Goal: Check status: Check status

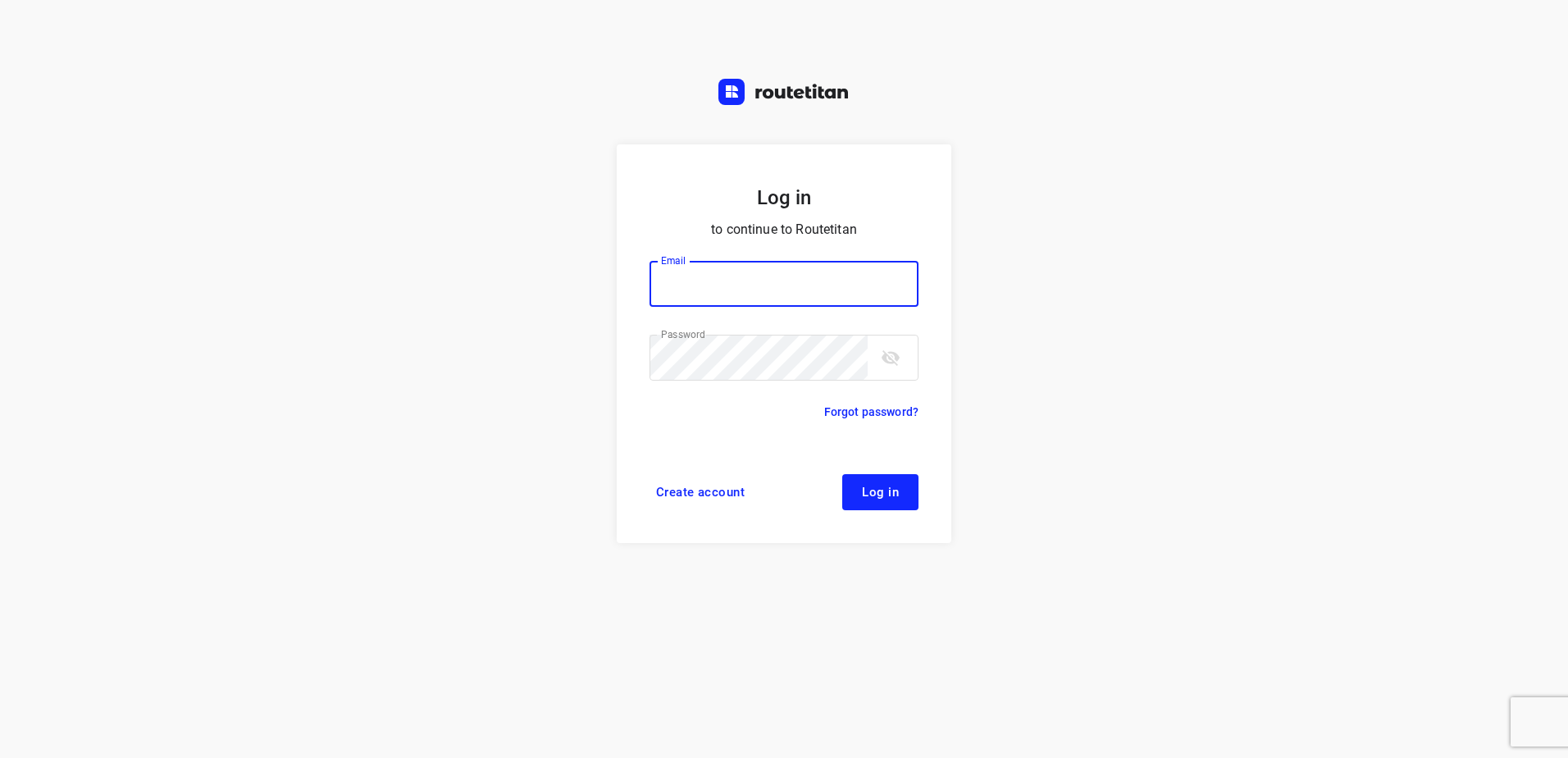
type input "[EMAIL_ADDRESS][DOMAIN_NAME]"
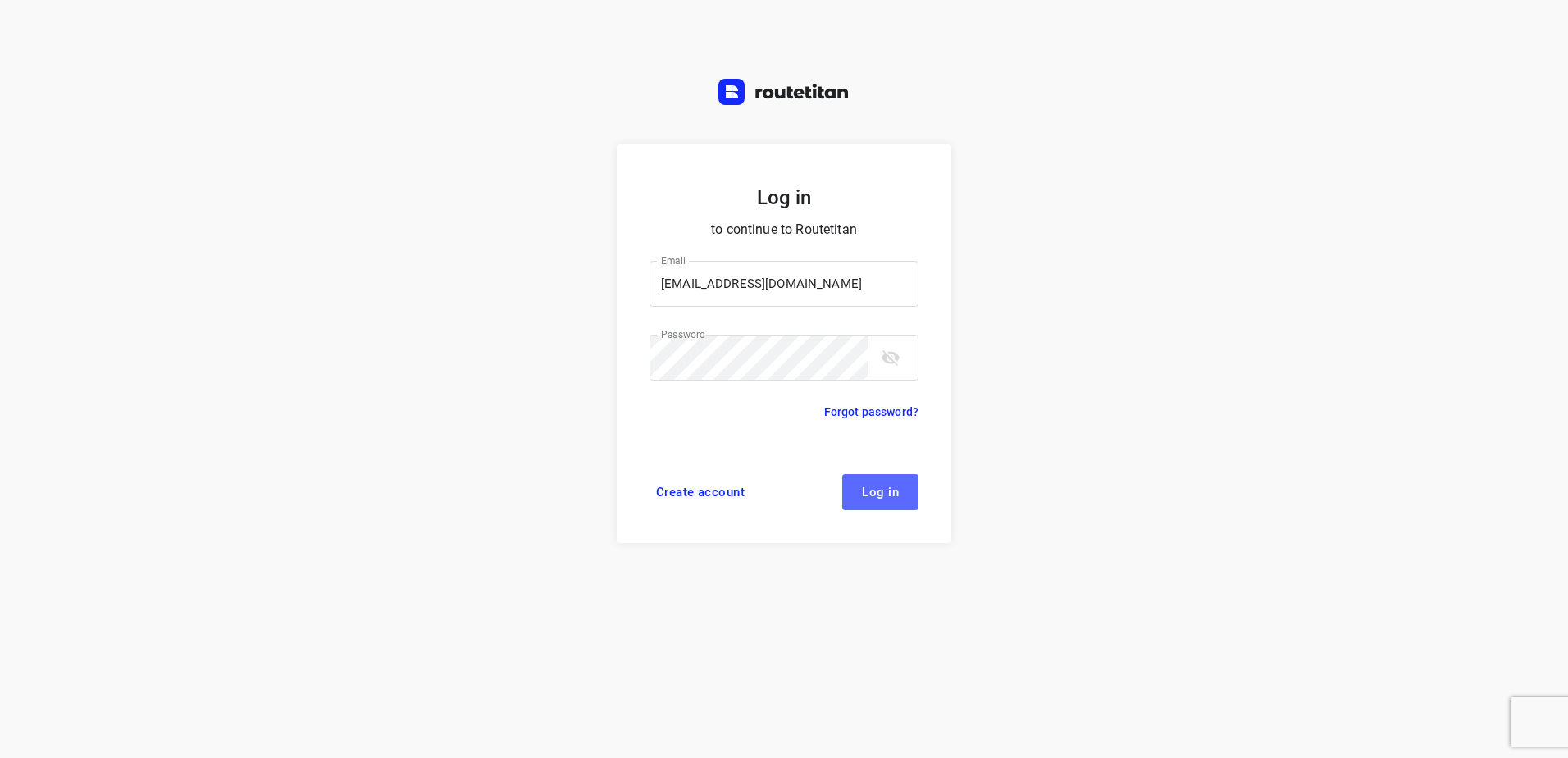
click at [906, 505] on button "Log in" at bounding box center [880, 492] width 77 height 36
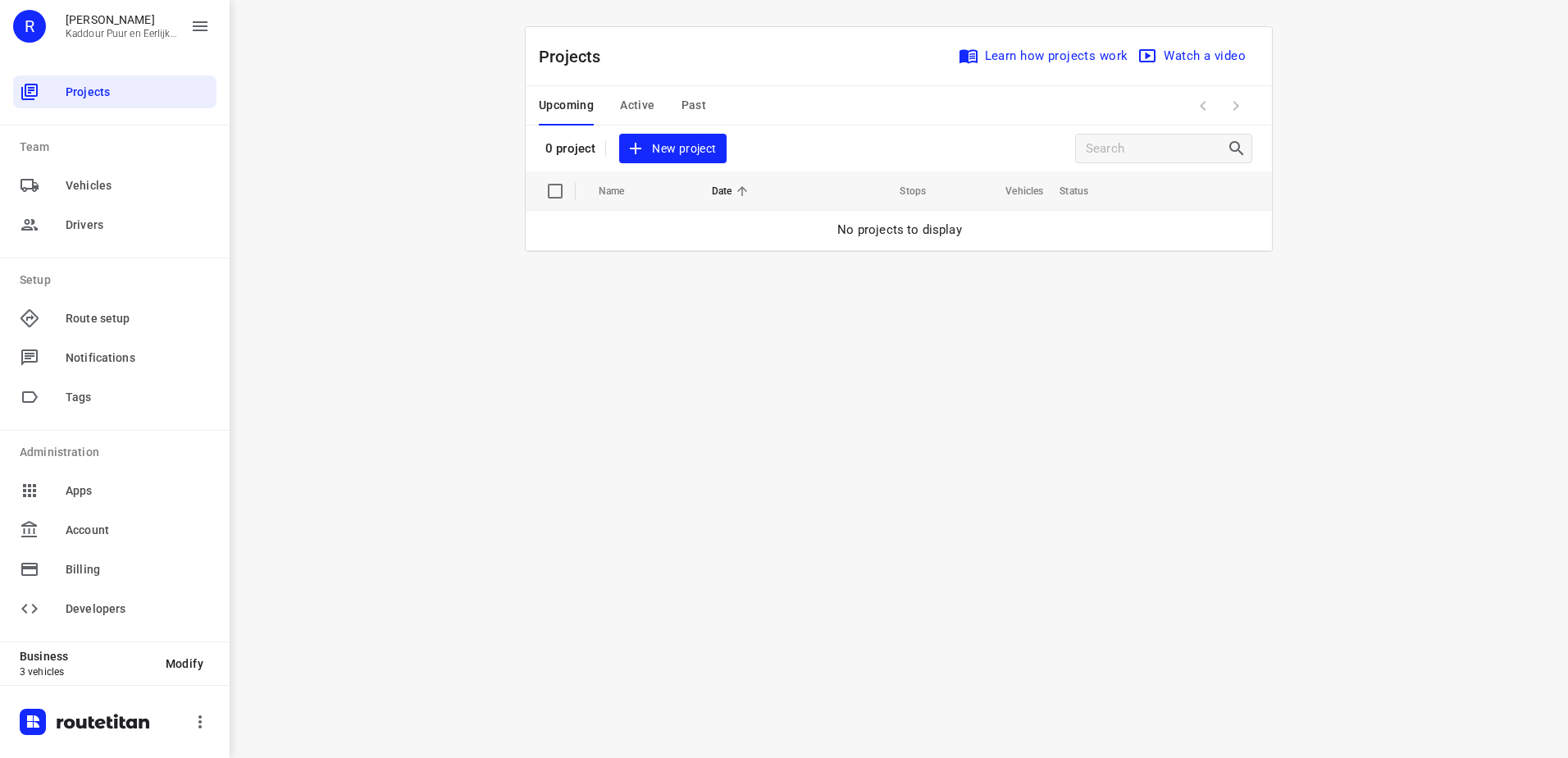
click at [652, 99] on span "Active" at bounding box center [637, 106] width 34 height 21
click at [591, 104] on span "Upcoming" at bounding box center [566, 106] width 55 height 21
